Goal: Transaction & Acquisition: Purchase product/service

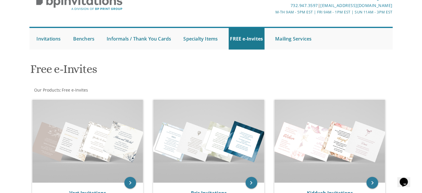
scroll to position [32, 0]
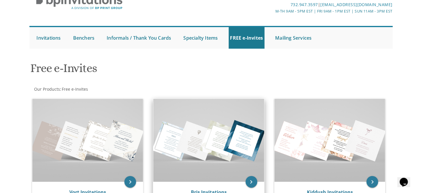
click at [204, 136] on img at bounding box center [208, 140] width 111 height 83
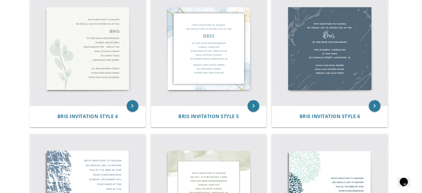
scroll to position [279, 0]
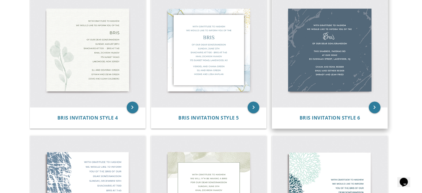
click at [318, 67] on img at bounding box center [329, 49] width 115 height 115
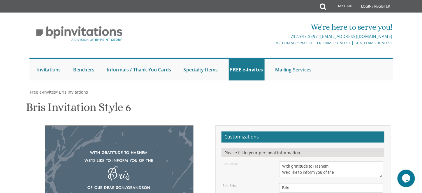
scroll to position [101, 0]
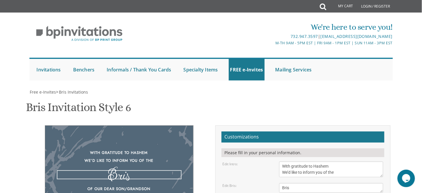
click at [284, 183] on textarea "Bris" at bounding box center [331, 188] width 104 height 10
type textarea "Bar Mitzvah"
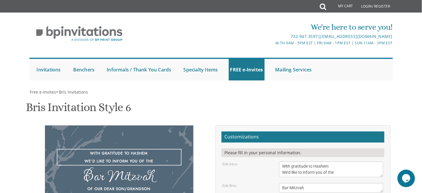
click at [334, 161] on textarea "With gratitude to Hashem We’d like to inform you of the" at bounding box center [331, 169] width 104 height 16
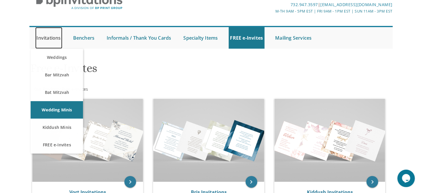
click at [48, 36] on link "Invitations" at bounding box center [48, 38] width 27 height 22
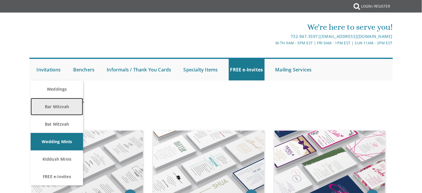
click at [55, 105] on link "Bar Mitzvah" at bounding box center [57, 106] width 52 height 17
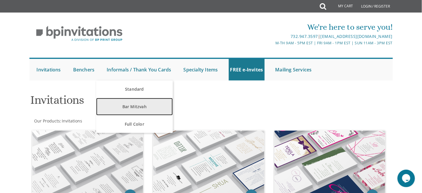
click at [135, 107] on link "Bar Mitzvah" at bounding box center [134, 106] width 77 height 17
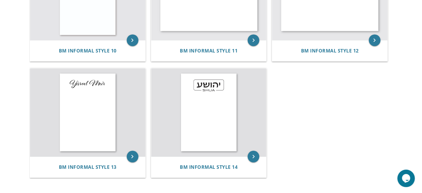
scroll to position [529, 0]
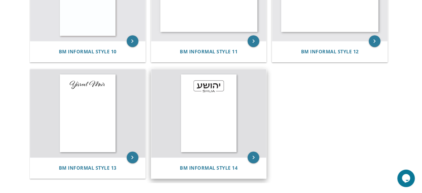
click at [206, 87] on img at bounding box center [208, 113] width 115 height 88
